Goal: Task Accomplishment & Management: Use online tool/utility

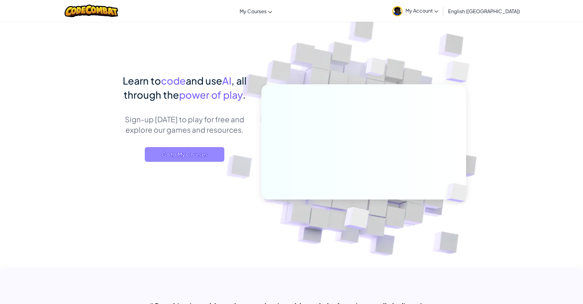
click at [193, 151] on span "Go to My Courses" at bounding box center [185, 154] width 80 height 15
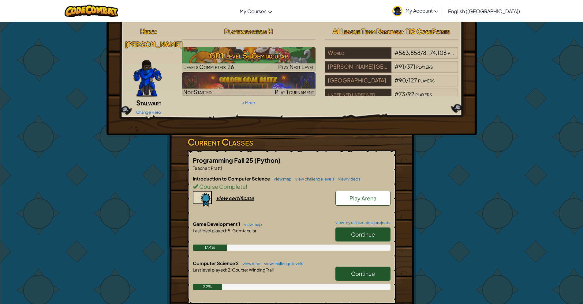
click at [376, 233] on div "Continue" at bounding box center [359, 235] width 61 height 17
click at [359, 233] on div "Continue" at bounding box center [359, 235] width 61 height 17
click at [365, 228] on link "Continue" at bounding box center [362, 234] width 55 height 14
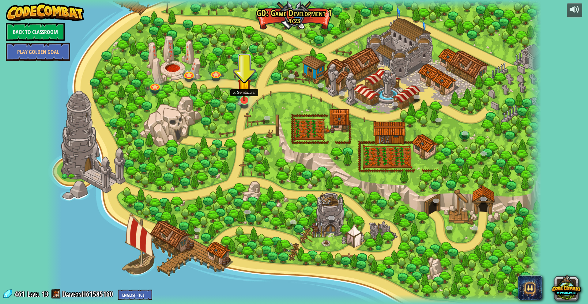
click at [243, 100] on img at bounding box center [244, 86] width 14 height 32
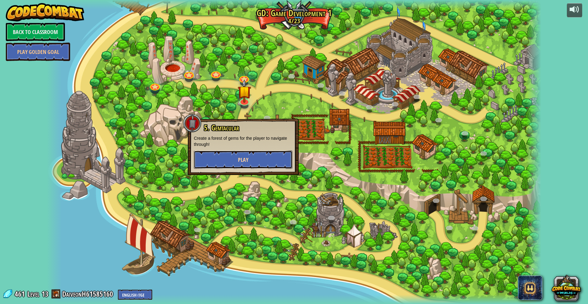
click at [250, 167] on button "Play" at bounding box center [243, 159] width 99 height 18
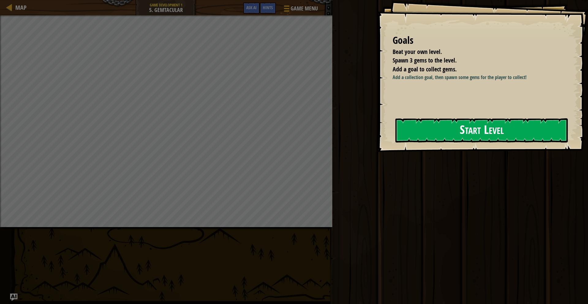
click at [434, 122] on button "Start Level" at bounding box center [481, 130] width 172 height 24
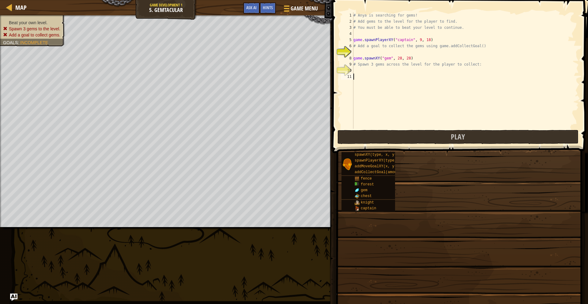
click at [404, 90] on div "# Anya is searching for gems! # Add gems to the level for the player to find. #…" at bounding box center [465, 76] width 227 height 129
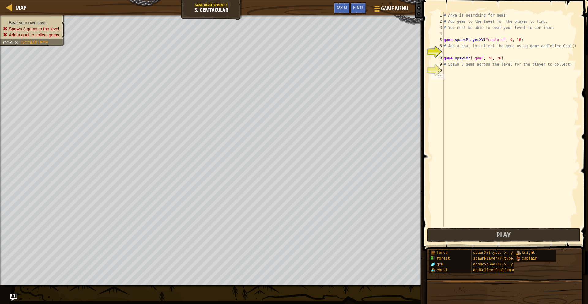
click at [477, 73] on div "# Anya is searching for gems! # Add gems to the level for the player to find. #…" at bounding box center [510, 125] width 136 height 226
click at [480, 71] on div "# Anya is searching for gems! # Add gems to the level for the player to find. #…" at bounding box center [510, 125] width 136 height 226
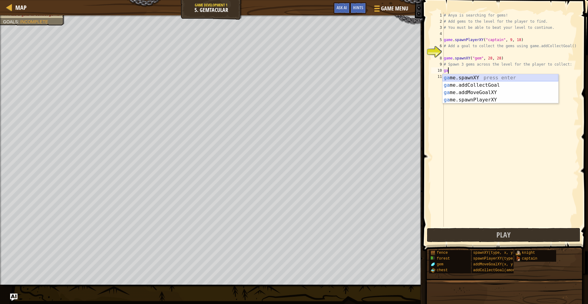
click at [477, 77] on div "ga me.spawnXY press enter ga me.addCollectGoal press enter ga me.addMoveGoalXY …" at bounding box center [500, 96] width 116 height 44
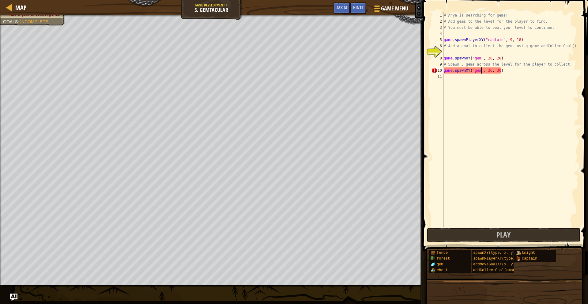
scroll to position [3, 3]
click at [489, 73] on div "# Anya is searching for gems! # Add gems to the level for the player to find. #…" at bounding box center [510, 125] width 136 height 226
click at [491, 72] on div "# Anya is searching for gems! # Add gems to the level for the player to find. #…" at bounding box center [510, 125] width 136 height 226
click at [492, 73] on div "# Anya is searching for gems! # Add gems to the level for the player to find. #…" at bounding box center [510, 125] width 136 height 226
type textarea "game.spawnXY("gem", 44, 30)"
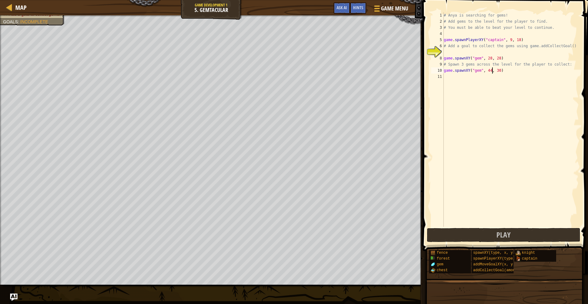
scroll to position [3, 4]
click at [493, 81] on div "# Anya is searching for gems! # Add gems to the level for the player to find. #…" at bounding box center [510, 125] width 136 height 226
click at [499, 84] on div "g ame. s pawnXY press enter g ame. s pawnPlayerXY press enter" at bounding box center [500, 94] width 116 height 29
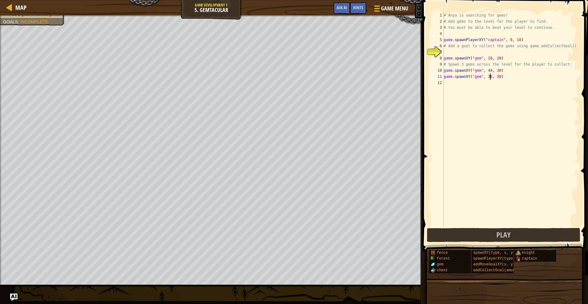
click at [490, 76] on div "# Anya is searching for gems! # Add gems to the level for the player to find. #…" at bounding box center [510, 125] width 136 height 226
click at [499, 77] on div "# Anya is searching for gems! # Add gems to the level for the player to find. #…" at bounding box center [510, 125] width 136 height 226
type textarea "game.spawnXY("gem", 36, 60)"
click at [494, 51] on div "# Anya is searching for gems! # Add gems to the level for the player to find. #…" at bounding box center [510, 125] width 136 height 226
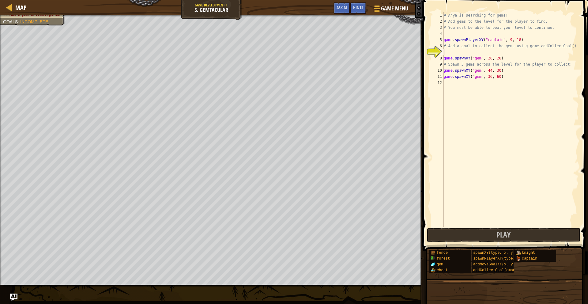
scroll to position [3, 0]
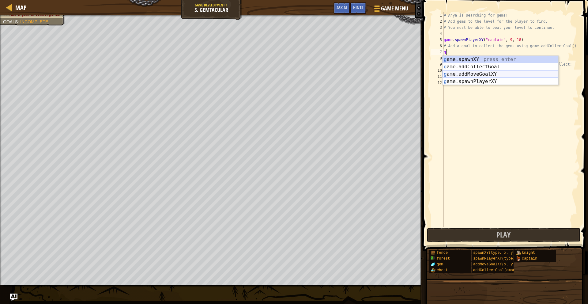
click at [494, 72] on div "g ame.spawnXY press enter g ame.addCollectGoal press enter g ame.addMoveGoalXY …" at bounding box center [500, 78] width 116 height 44
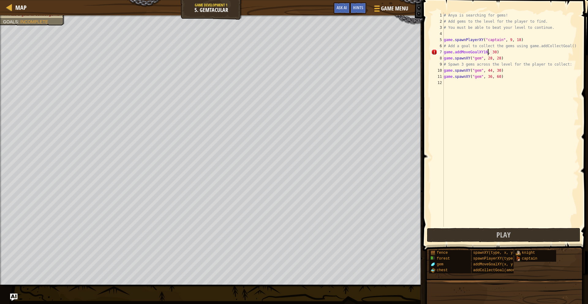
scroll to position [3, 4]
click at [520, 60] on div "game.addMoveGoalXY press enter" at bounding box center [500, 67] width 116 height 22
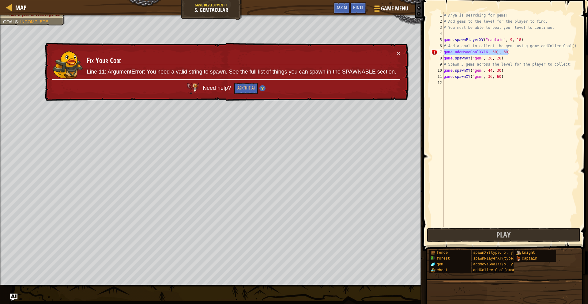
drag, startPoint x: 510, startPoint y: 53, endPoint x: 440, endPoint y: 51, distance: 69.5
click at [440, 51] on div "game.addMoveGoalXY16, 30), 30) 1 2 3 4 5 6 7 8 9 10 11 12 # Anya is searching f…" at bounding box center [504, 119] width 149 height 214
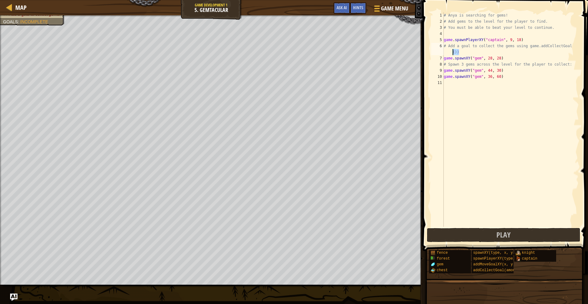
drag, startPoint x: 484, startPoint y: 53, endPoint x: 429, endPoint y: 52, distance: 55.1
click at [429, 52] on div "# Add a goal to collect the gems using game.addCollectGoal()) 1 2 3 4 5 6 7 8 9…" at bounding box center [503, 137] width 167 height 269
type textarea "# Add a goal to collect the gems using game.addCollectGoal"
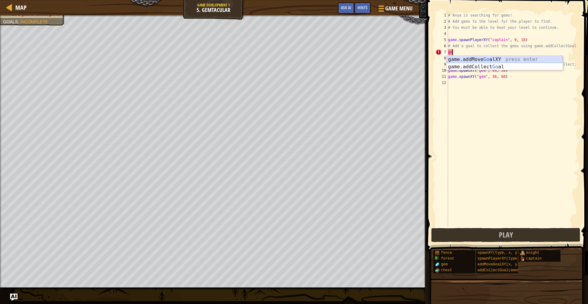
click at [453, 61] on div "game.addMove Go alXY press enter game.addCollect Go al press enter" at bounding box center [504, 70] width 116 height 29
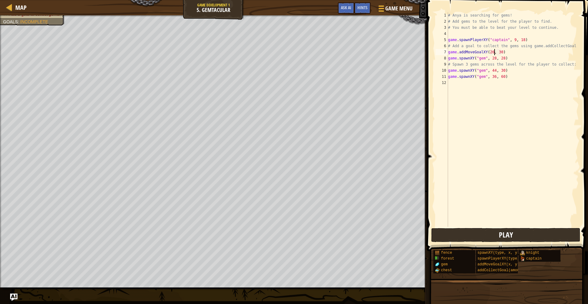
type textarea "game.addMoveGoalXY(26, 30)"
click at [519, 230] on button "Play" at bounding box center [505, 235] width 149 height 14
click at [479, 233] on button "Play" at bounding box center [505, 235] width 149 height 14
click at [461, 236] on button "Play" at bounding box center [505, 235] width 149 height 14
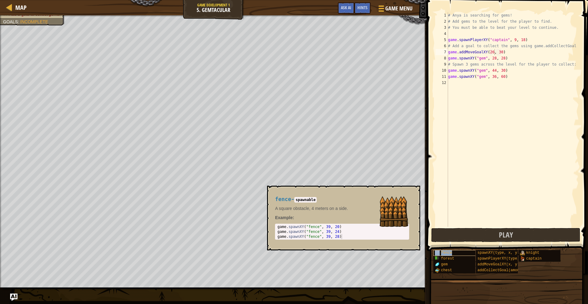
click at [444, 251] on span "fence" at bounding box center [446, 252] width 11 height 4
click at [413, 194] on button "×" at bounding box center [413, 192] width 5 height 9
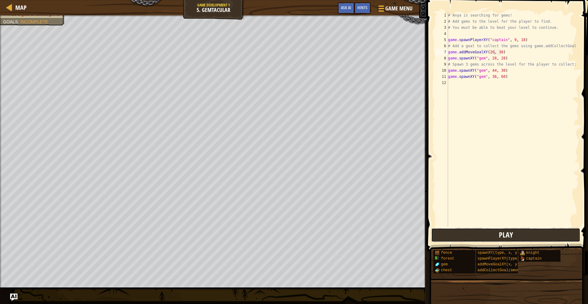
click at [546, 235] on button "Play" at bounding box center [505, 235] width 149 height 14
click at [458, 236] on button "Play" at bounding box center [505, 235] width 149 height 14
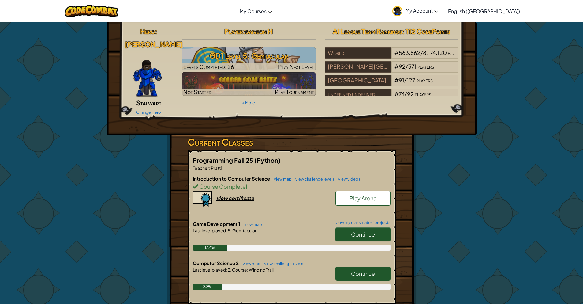
click at [377, 269] on link "Continue" at bounding box center [362, 273] width 55 height 14
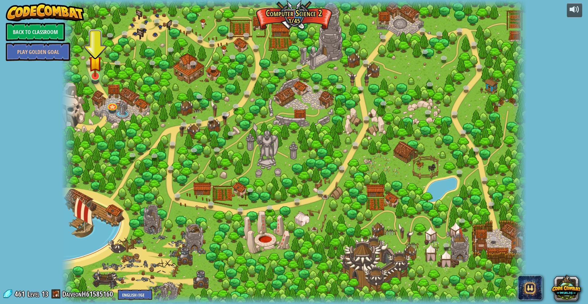
click at [88, 70] on div "8. Picnic Buster (Locked) Protect the picnickers from patrolling ogres. 9. If-s…" at bounding box center [294, 152] width 465 height 304
click at [90, 72] on img at bounding box center [95, 62] width 13 height 29
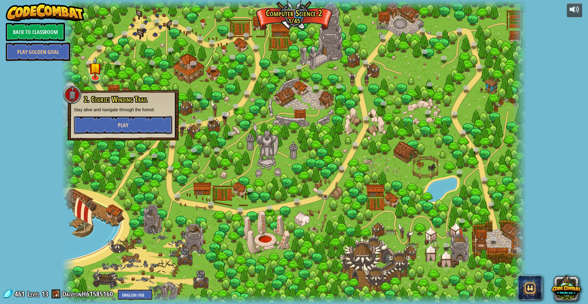
click at [121, 121] on button "Play" at bounding box center [123, 125] width 99 height 18
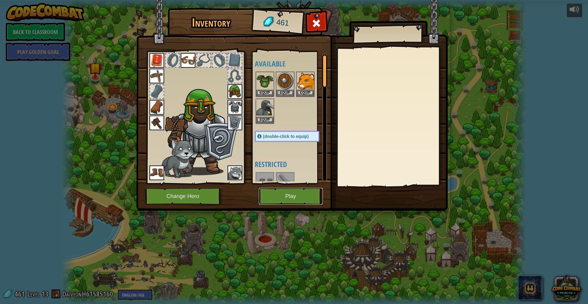
click at [322, 196] on button "Play" at bounding box center [291, 196] width 64 height 17
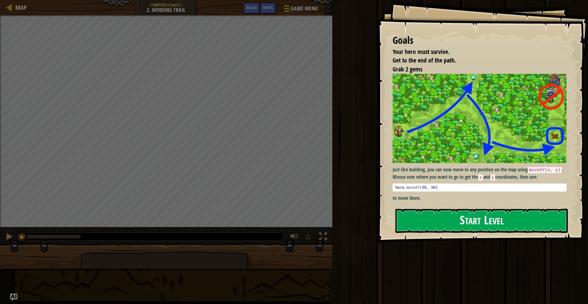
click at [539, 212] on button "Start Level" at bounding box center [481, 220] width 172 height 24
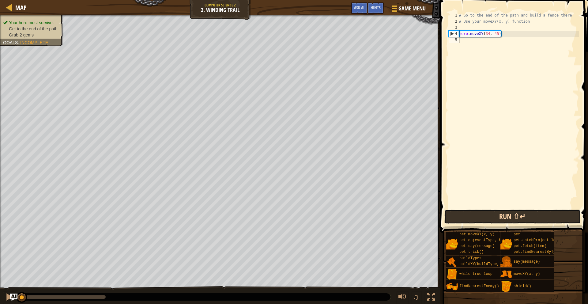
click at [500, 212] on button "Run ⇧↵" at bounding box center [512, 216] width 136 height 14
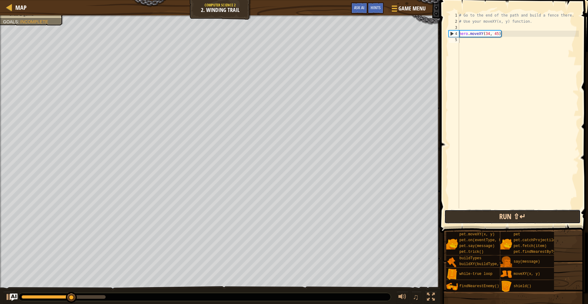
click at [483, 218] on button "Run ⇧↵" at bounding box center [512, 216] width 136 height 14
click at [482, 216] on button "Run ⇧↵" at bounding box center [512, 216] width 136 height 14
click at [481, 215] on button "Run ⇧↵" at bounding box center [512, 216] width 136 height 14
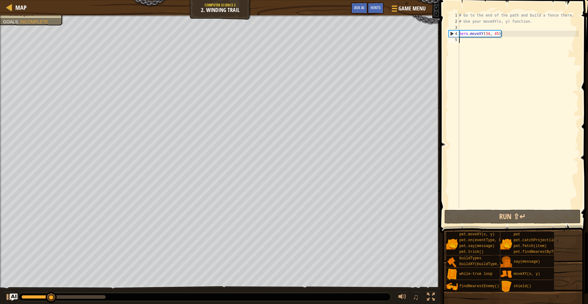
click at [484, 63] on div "# Go to the end of the path and build a fence there. # Use your moveXY(x, y) fu…" at bounding box center [517, 116] width 121 height 208
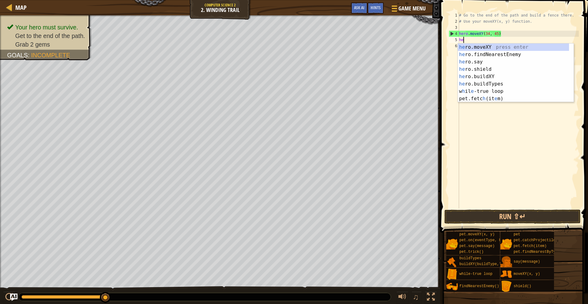
scroll to position [3, 0]
click at [503, 44] on div "her o.moveXY press enter her o.findNearestEnemy press enter her o.say press ent…" at bounding box center [512, 79] width 111 height 73
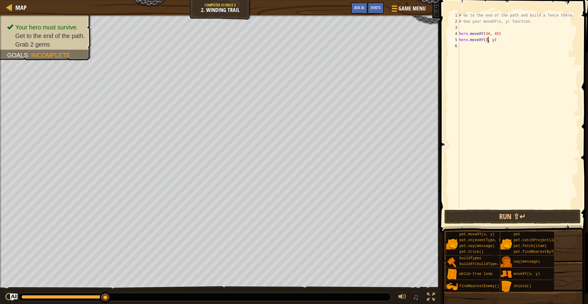
scroll to position [3, 2]
click at [495, 41] on div "# Go to the end of the path and build a fence there. # Use your moveXY(x, y) fu…" at bounding box center [517, 116] width 121 height 208
type textarea "hero.moveXY(36, 59)"
click at [474, 47] on div "# Go to the end of the path and build a fence there. # Use your moveXY(x, y) fu…" at bounding box center [517, 116] width 121 height 208
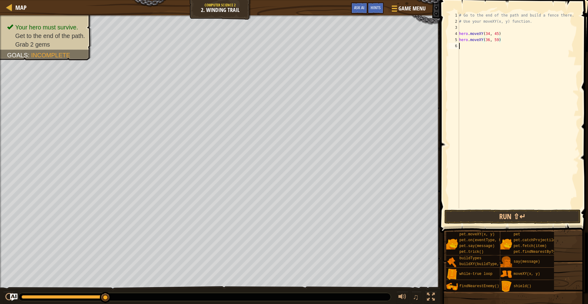
scroll to position [3, 0]
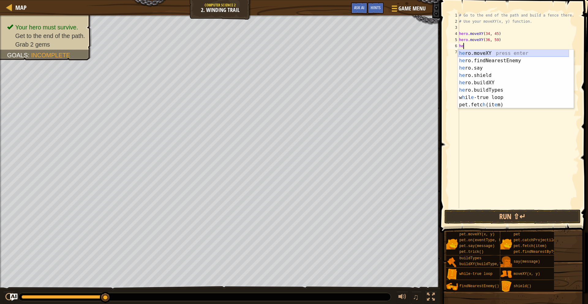
click at [483, 53] on div "he ro.moveXY press enter he ro.findNearestEnemy press enter he ro.say press ent…" at bounding box center [512, 86] width 111 height 73
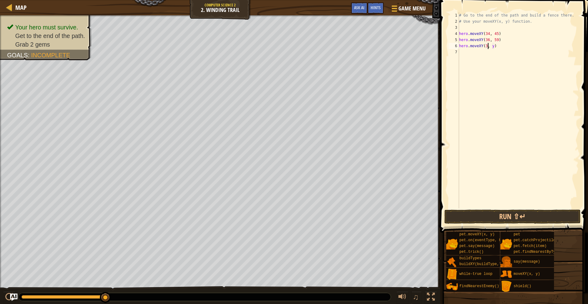
scroll to position [3, 2]
click at [496, 48] on div "# Go to the end of the path and build a fence there. # Use your moveXY(x, y) fu…" at bounding box center [517, 116] width 121 height 208
type textarea "hero.moveXY(35, 36)"
click at [504, 220] on button "Run ⇧↵" at bounding box center [512, 216] width 136 height 14
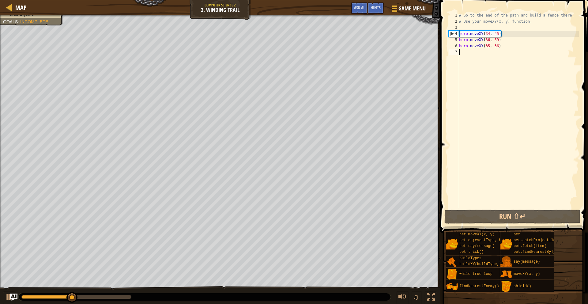
click at [498, 58] on div "# Go to the end of the path and build a fence there. # Use your moveXY(x, y) fu…" at bounding box center [517, 116] width 121 height 208
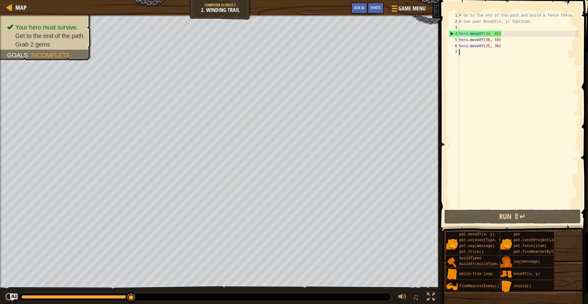
click at [500, 58] on div "# Go to the end of the path and build a fence there. # Use your moveXY(x, y) fu…" at bounding box center [517, 116] width 121 height 208
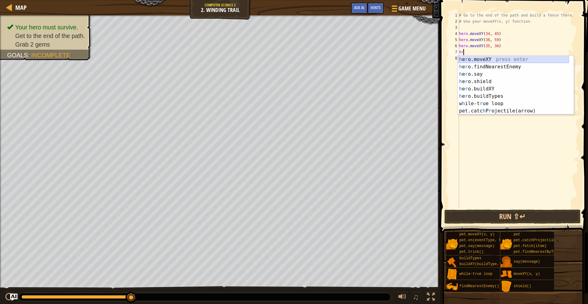
click at [482, 61] on div "h e r o.moveXY press enter h e r o.findNearestEnemy press enter h e r o.say pre…" at bounding box center [512, 92] width 111 height 73
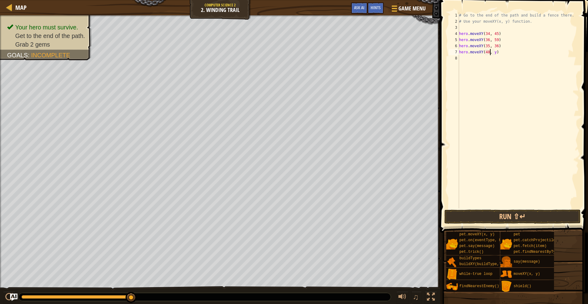
scroll to position [3, 2]
click at [496, 53] on div "# Go to the end of the path and build a fence there. # Use your moveXY(x, y) fu…" at bounding box center [517, 116] width 121 height 208
type textarea "hero.moveXY(48, 22)"
click at [573, 218] on button "Run ⇧↵" at bounding box center [512, 216] width 136 height 14
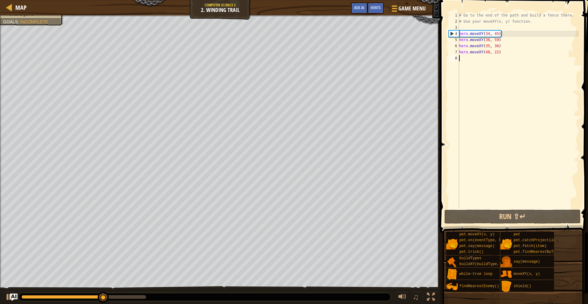
click at [476, 63] on div "# Go to the end of the path and build a fence there. # Use your moveXY(x, y) fu…" at bounding box center [517, 116] width 121 height 208
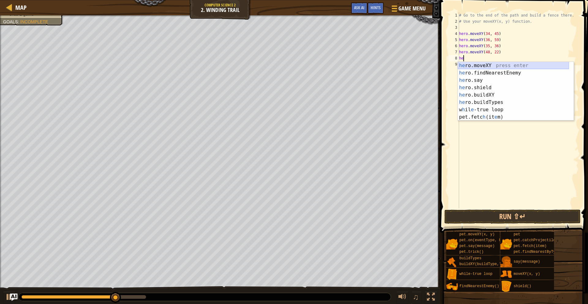
click at [490, 67] on div "he ro.moveXY press enter he ro.findNearestEnemy press enter he ro.say press ent…" at bounding box center [512, 98] width 111 height 73
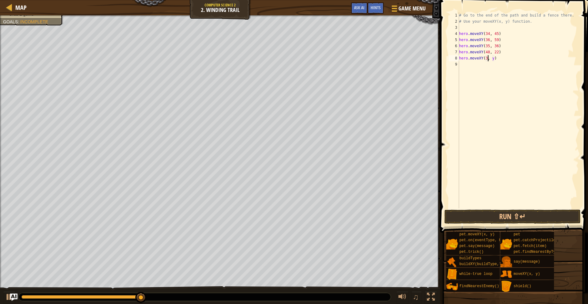
scroll to position [3, 2]
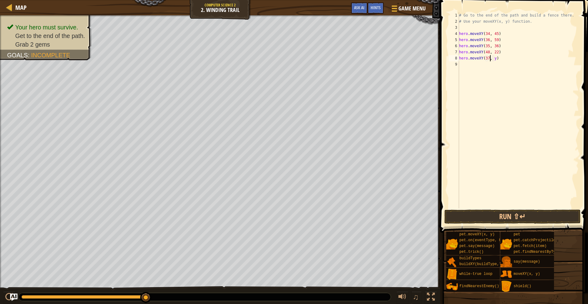
click at [497, 58] on div "# Go to the end of the path and build a fence there. # Use your moveXY(x, y) fu…" at bounding box center [517, 116] width 121 height 208
type textarea "hero.moveXY(37, 12)"
click at [554, 217] on button "Run ⇧↵" at bounding box center [512, 216] width 136 height 14
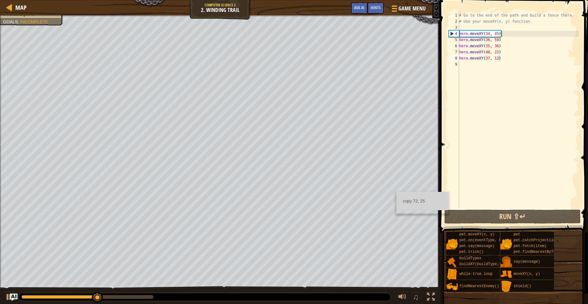
click at [396, 192] on div "Map Computer Science 2 2. Winding Trail Game Menu Done Hints Ask AI 1 ההההההההה…" at bounding box center [294, 152] width 588 height 304
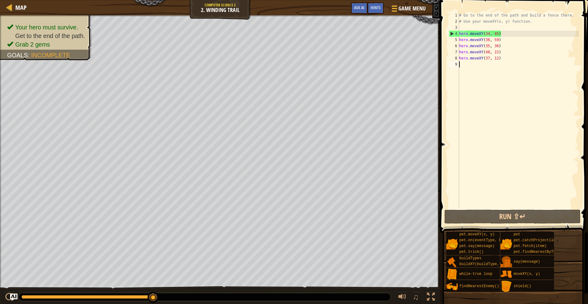
click at [478, 67] on div "# Go to the end of the path and build a fence there. # Use your moveXY(x, y) fu…" at bounding box center [517, 116] width 121 height 208
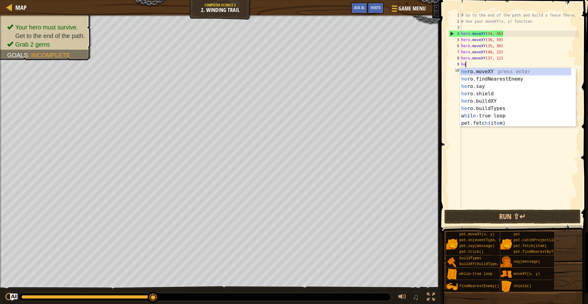
click at [477, 70] on div "he ro.moveXY press enter he ro.findNearestEnemy press enter he ro.say press ent…" at bounding box center [515, 104] width 111 height 73
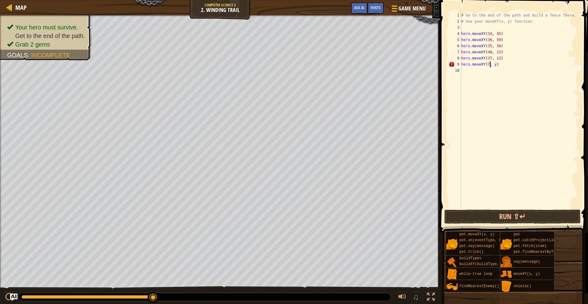
scroll to position [3, 2]
click at [498, 63] on div "# Go to the end of the path and build a fence there. # Use your moveXY(x, y) fu…" at bounding box center [519, 116] width 119 height 208
type textarea "hero.moveXY(72, 26)"
click at [558, 214] on button "Run ⇧↵" at bounding box center [512, 216] width 136 height 14
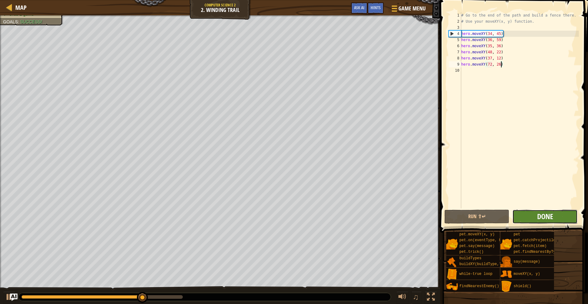
click at [546, 216] on span "Done" at bounding box center [545, 216] width 16 height 10
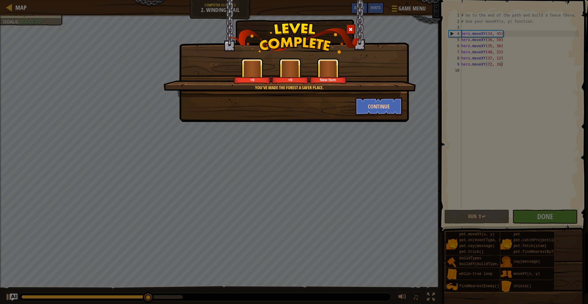
click at [546, 216] on div "You've made the forest a safer place. +0 +0 New Item Continue" at bounding box center [294, 152] width 588 height 304
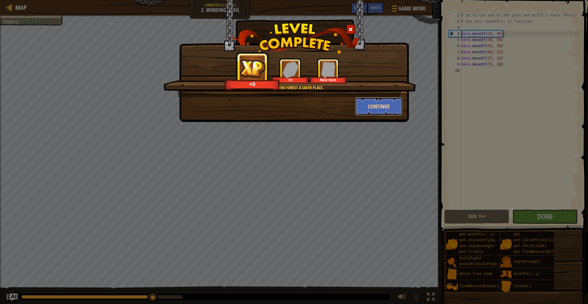
click at [371, 106] on button "Continue" at bounding box center [378, 106] width 47 height 18
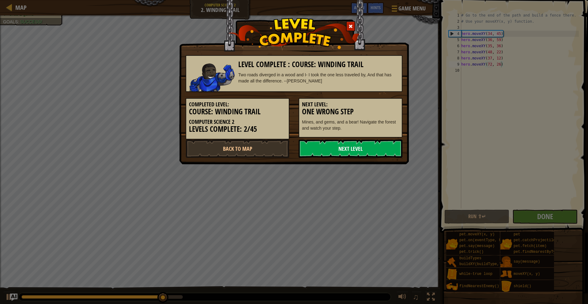
click at [371, 145] on link "Next Level" at bounding box center [350, 148] width 104 height 18
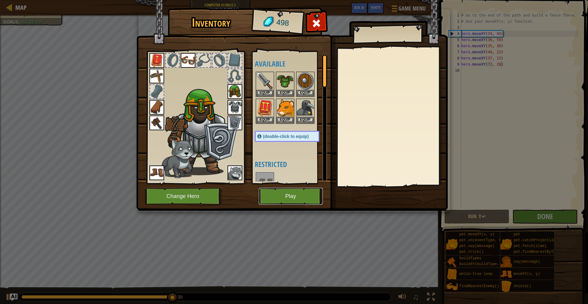
click at [298, 197] on button "Play" at bounding box center [291, 196] width 64 height 17
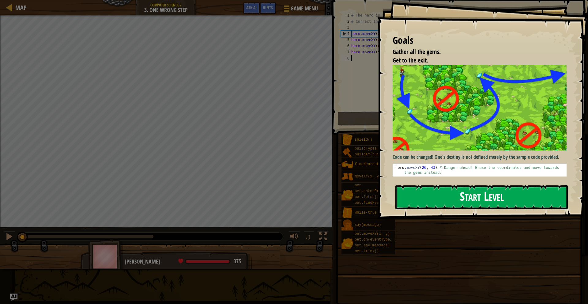
click at [506, 196] on button "Start Level" at bounding box center [481, 197] width 172 height 24
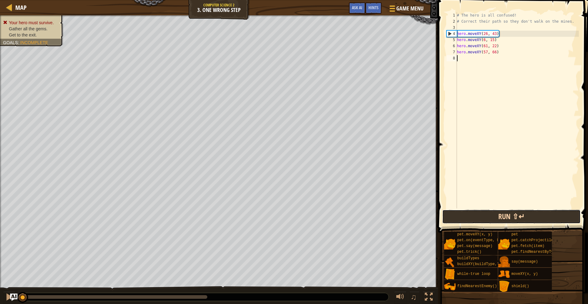
click at [508, 215] on button "Run ⇧↵" at bounding box center [511, 216] width 138 height 14
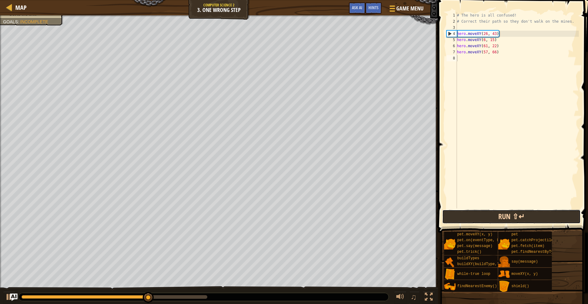
click at [507, 209] on button "Run ⇧↵" at bounding box center [511, 216] width 138 height 14
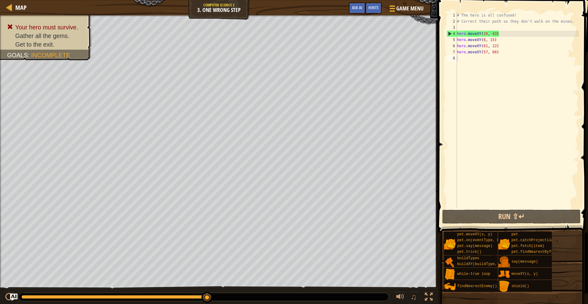
click at [507, 208] on span at bounding box center [513, 107] width 155 height 250
click at [506, 210] on button "Run ⇧↵" at bounding box center [511, 216] width 138 height 14
